Goal: Task Accomplishment & Management: Check status

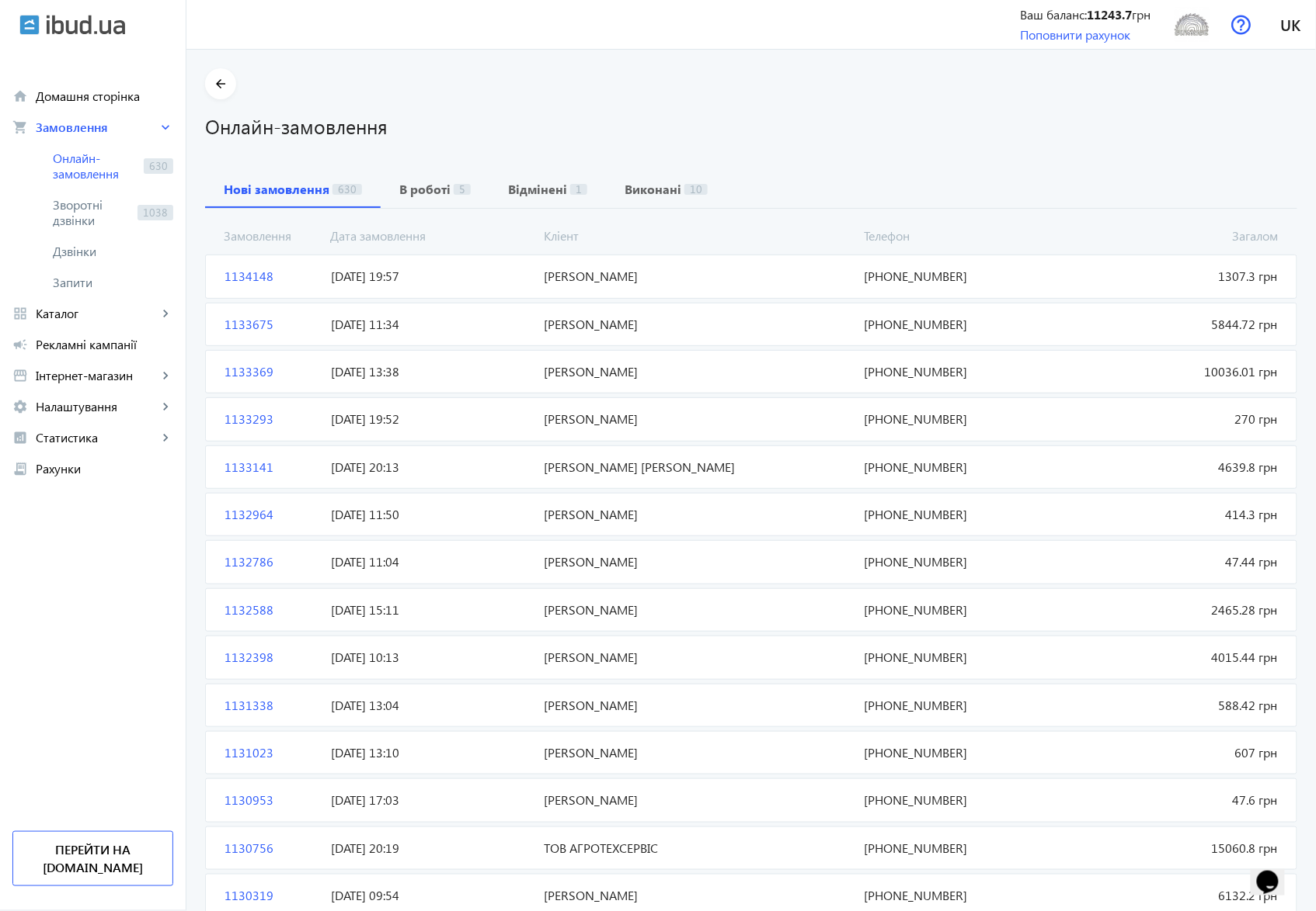
click at [224, 274] on span "1134148" at bounding box center [271, 276] width 107 height 17
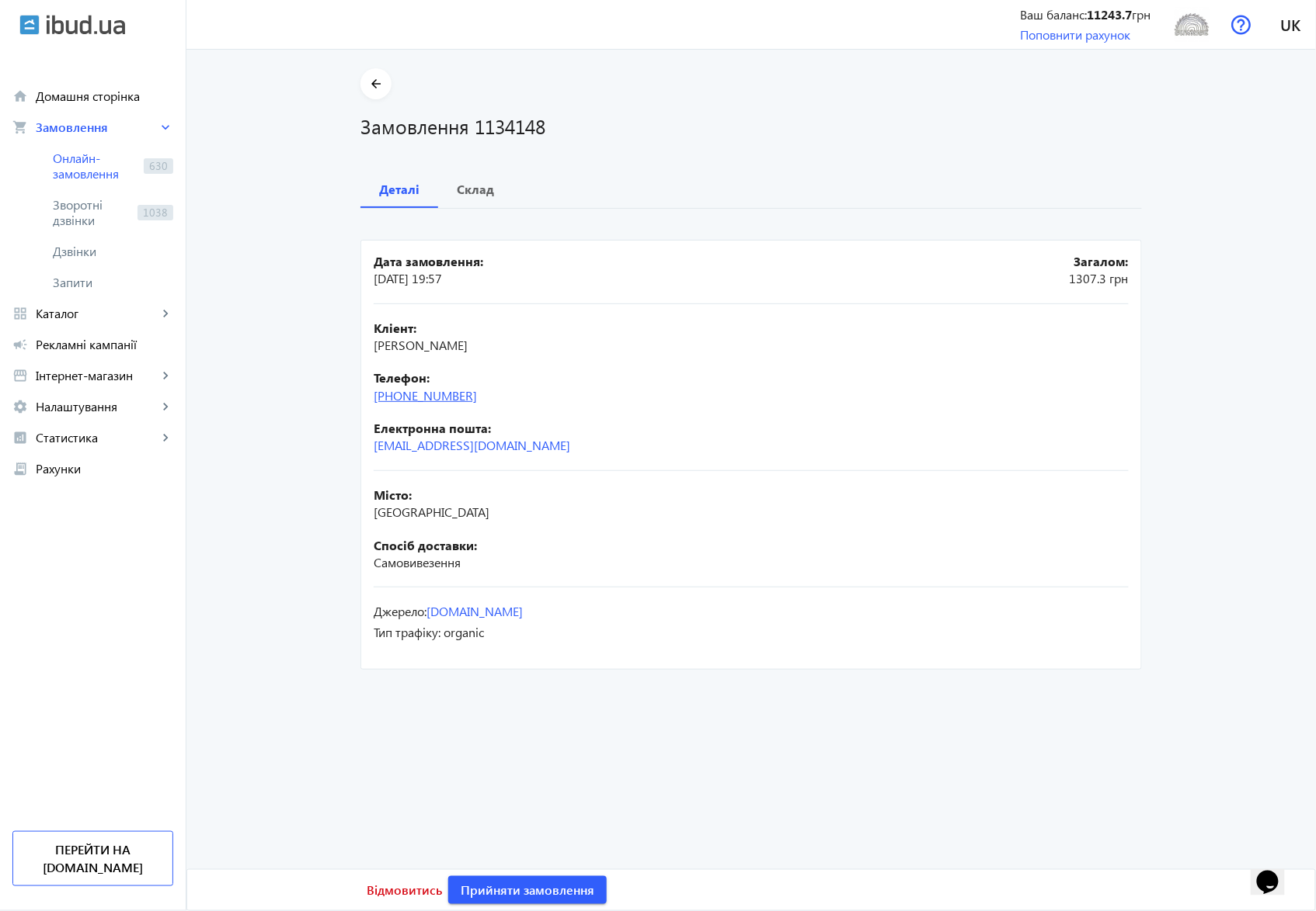
drag, startPoint x: 490, startPoint y: 399, endPoint x: 407, endPoint y: 398, distance: 83.0
click at [407, 398] on div "Телефон: [PHONE_NUMBER]" at bounding box center [751, 387] width 755 height 35
copy link "96) [PHONE_NUMBER]"
drag, startPoint x: 470, startPoint y: 128, endPoint x: 553, endPoint y: 135, distance: 83.3
click at [553, 135] on h1 "Замовлення 1134148" at bounding box center [752, 126] width 782 height 27
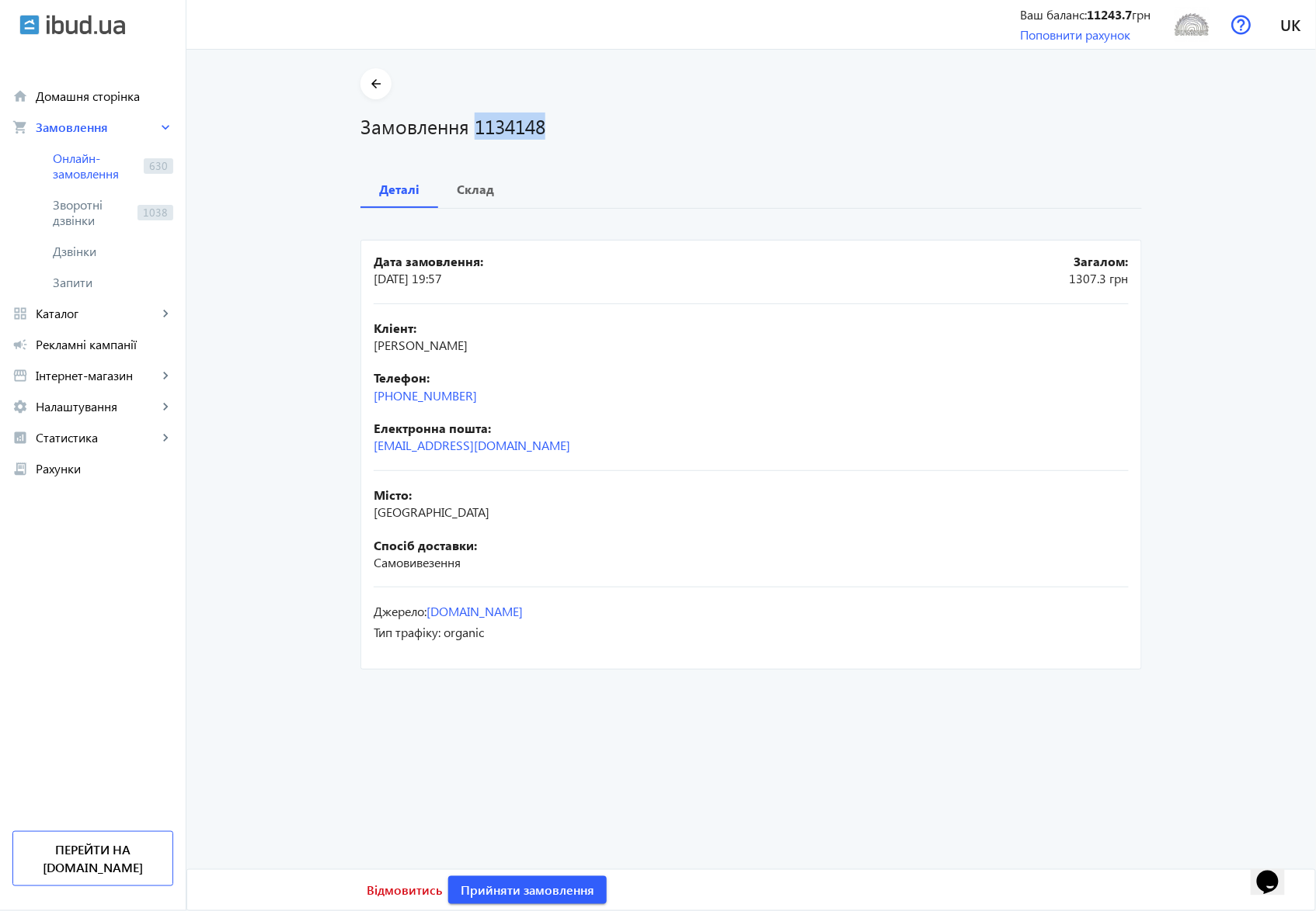
copy h1 "1134148"
click at [463, 190] on b "Склад" at bounding box center [475, 190] width 37 height 13
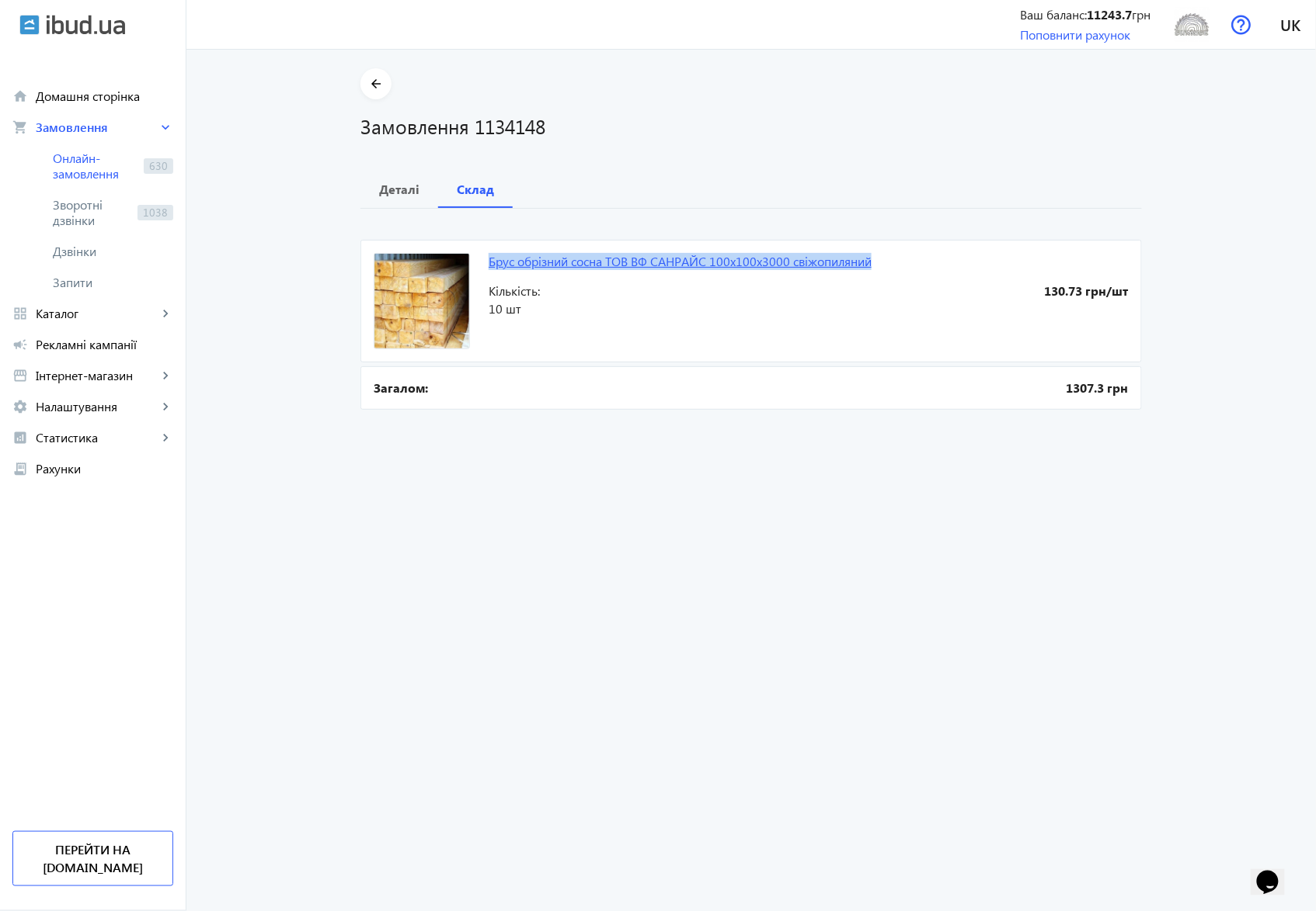
drag, startPoint x: 477, startPoint y: 262, endPoint x: 871, endPoint y: 258, distance: 394.0
click at [871, 258] on mat-card "Брус обрізний сосна ТОВ ВФ СAHPАЙС 100х100х3000 свіжопиляний 130.73 грн/шт Кіль…" at bounding box center [752, 301] width 782 height 122
copy link "Брус обрізний сосна ТОВ ВФ СAHPАЙС 100х100х3000 свіжопиляний"
